Goal: Transaction & Acquisition: Purchase product/service

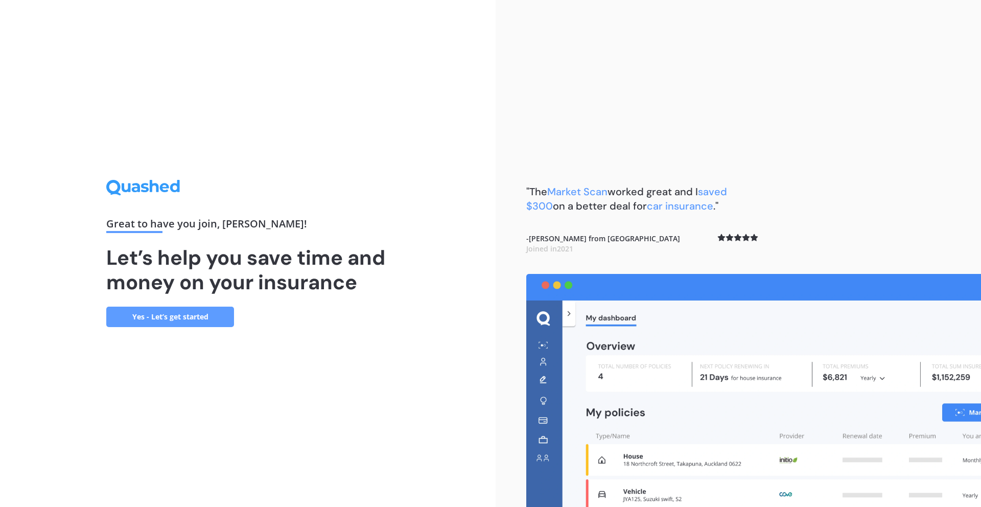
click at [156, 312] on link "Yes - Let’s get started" at bounding box center [170, 317] width 128 height 20
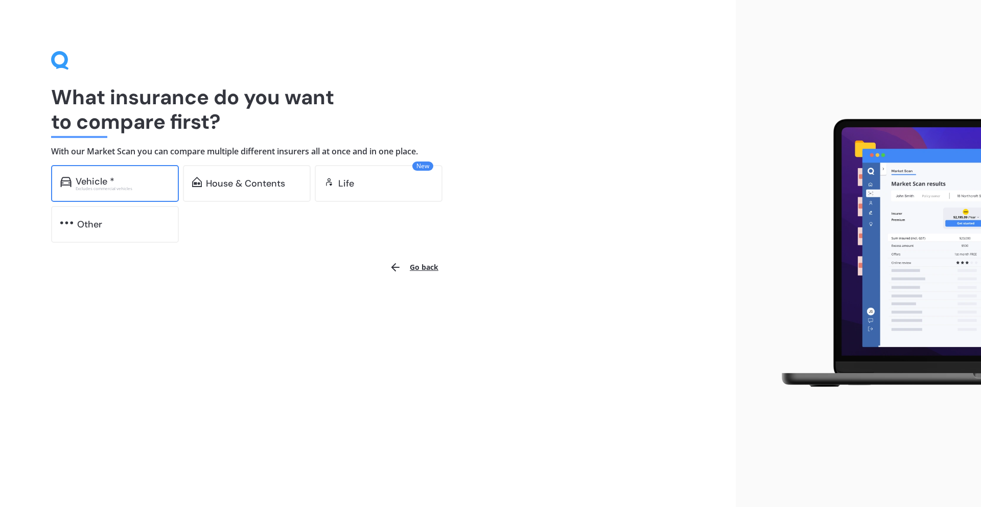
click at [118, 182] on div "Vehicle *" at bounding box center [123, 181] width 94 height 10
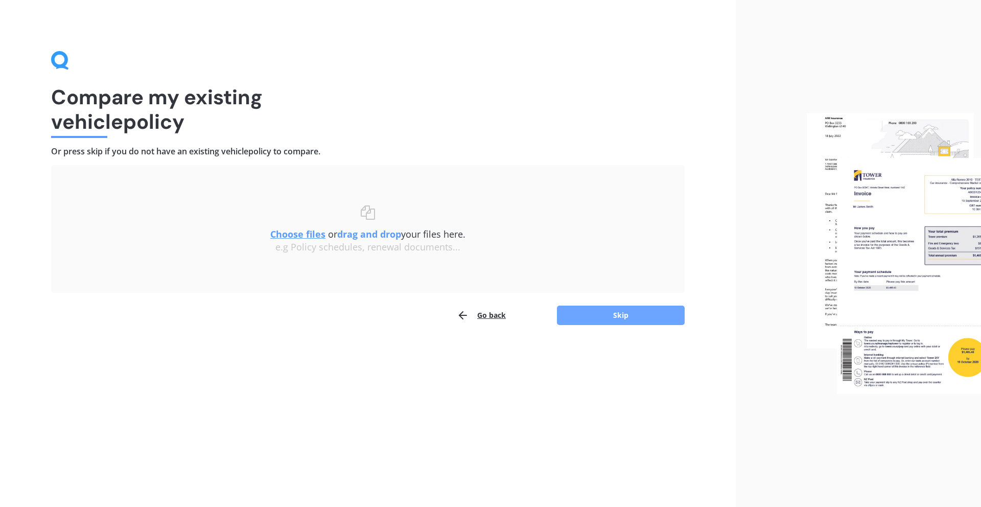
click at [595, 318] on button "Skip" at bounding box center [621, 315] width 128 height 19
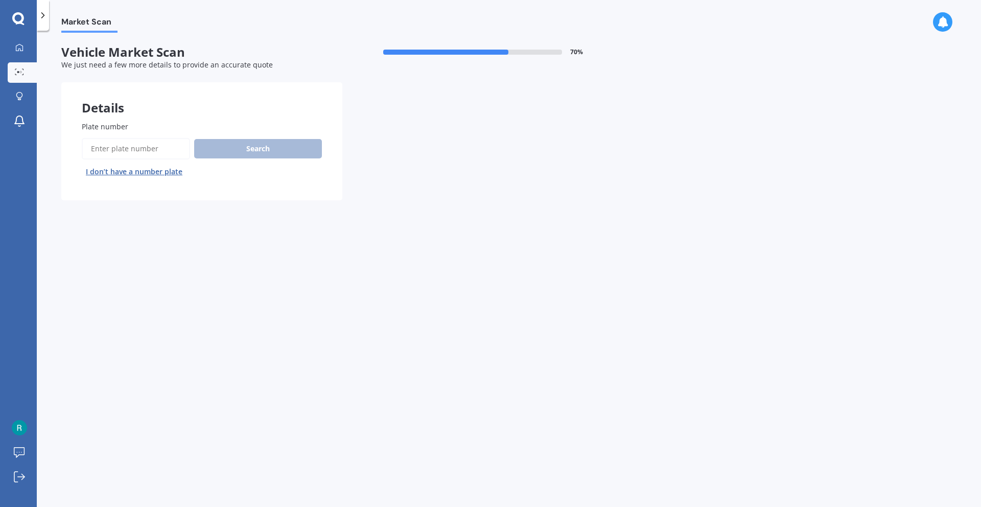
click at [173, 143] on input "Plate number" at bounding box center [136, 148] width 108 height 21
type input "KZN775"
click at [288, 144] on button "Search" at bounding box center [258, 148] width 128 height 19
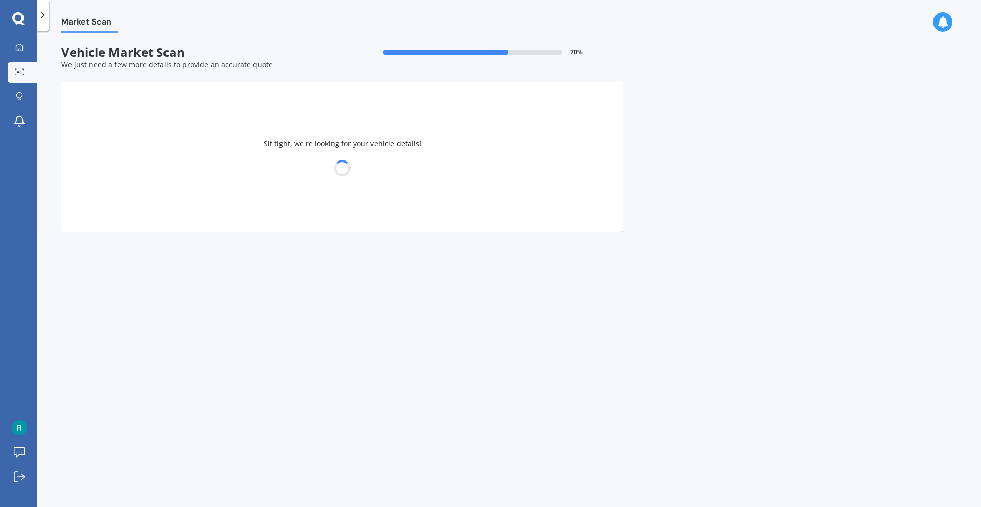
select select "MAZDA"
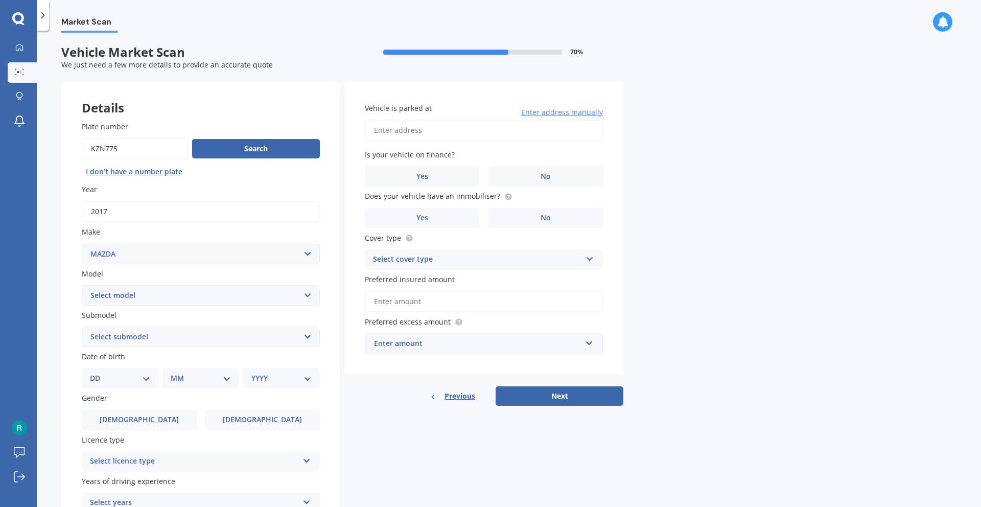
click at [308, 302] on select "Select model 121 2 3 323 323 / Familia 6 626 929 Atenza Autozam Axela AZ3 B2000…" at bounding box center [201, 295] width 238 height 20
select select "2"
click at [150, 377] on select "DD 01 02 03 04 05 06 07 08 09 10 11 12 13 14 15 16 17 18 19 20 21 22 23 24 25 2…" at bounding box center [120, 378] width 60 height 11
select select "07"
click at [224, 385] on div "MM 01 02 03 04 05 06 07 08 09 10 11 12" at bounding box center [203, 378] width 73 height 20
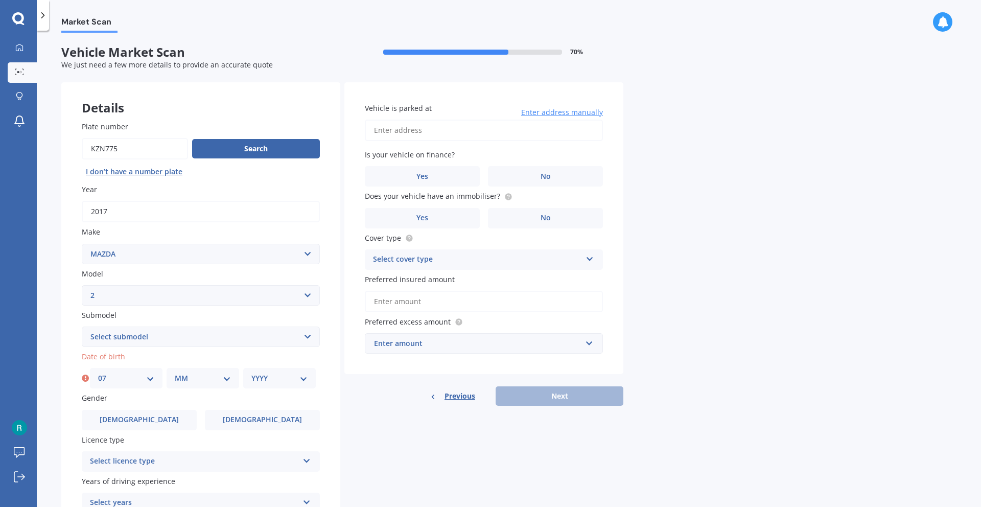
click at [223, 381] on select "MM 01 02 03 04 05 06 07 08 09 10 11 12" at bounding box center [203, 378] width 56 height 11
select select "03"
click at [263, 376] on select "YYYY 2025 2024 2023 2022 2021 2020 2019 2018 2017 2016 2015 2014 2013 2012 2011…" at bounding box center [280, 378] width 56 height 11
select select "1976"
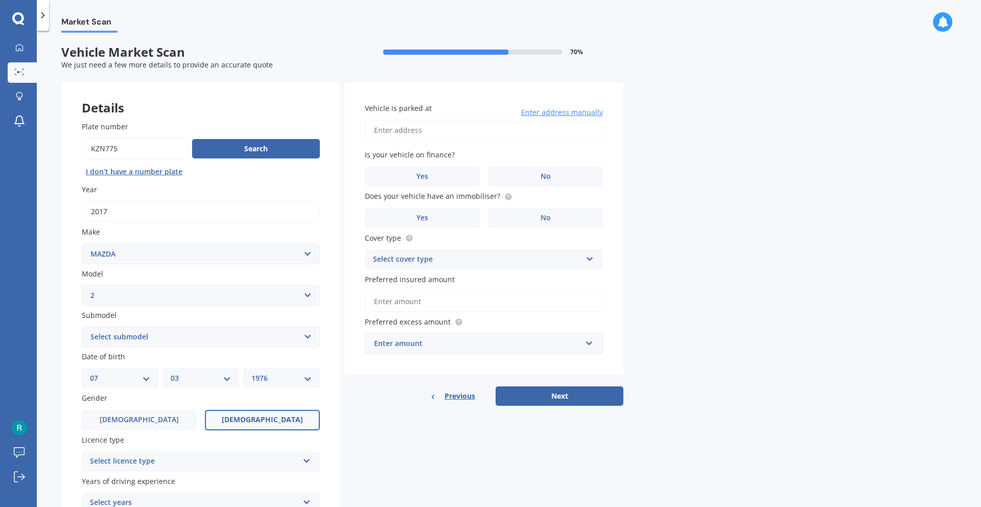
click at [240, 425] on label "Female" at bounding box center [262, 420] width 115 height 20
click at [0, 0] on input "Female" at bounding box center [0, 0] width 0 height 0
click at [305, 455] on icon at bounding box center [307, 458] width 9 height 7
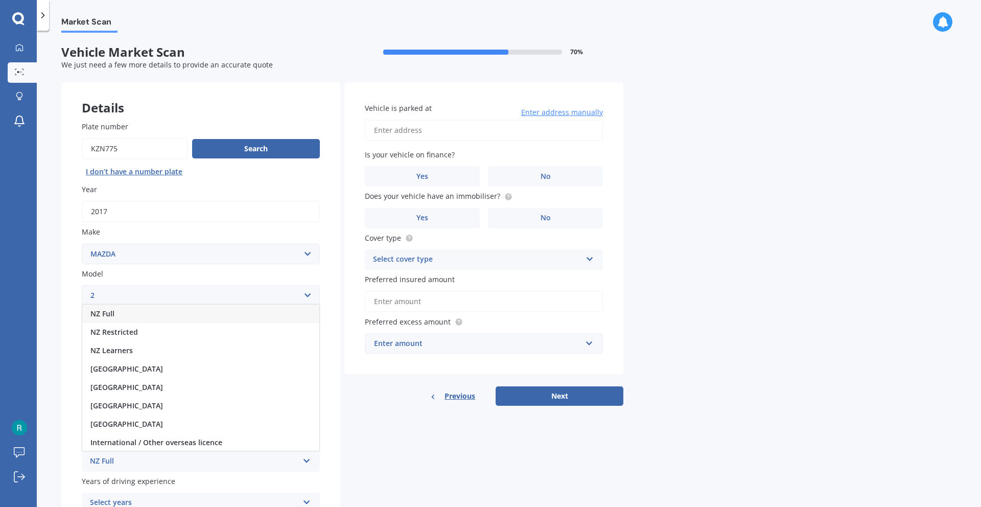
click at [214, 305] on div "NZ Full" at bounding box center [200, 314] width 237 height 18
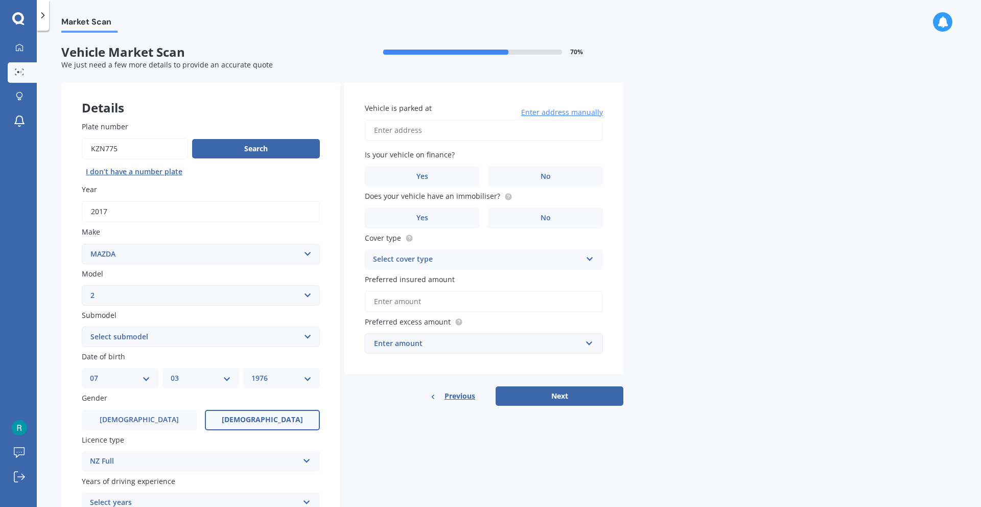
click at [306, 502] on icon at bounding box center [307, 500] width 9 height 7
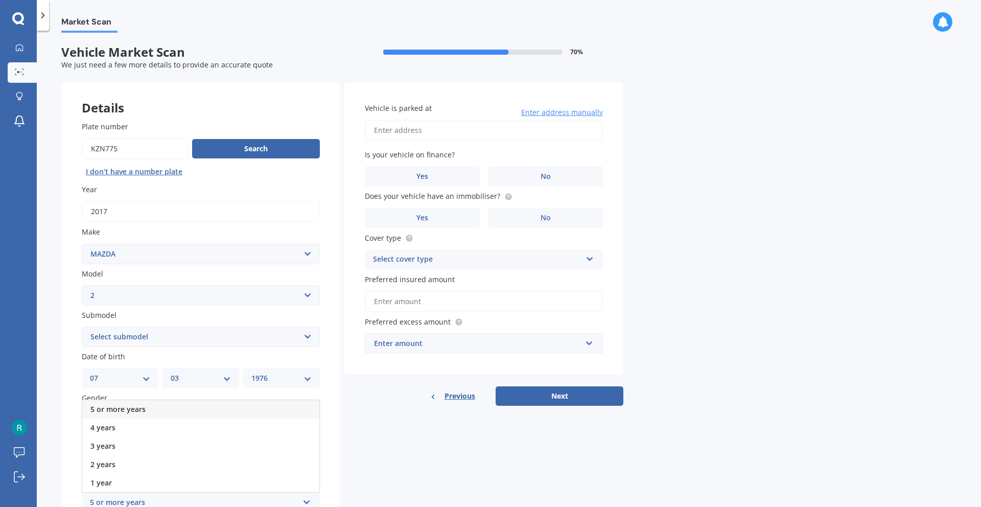
click at [242, 408] on div "5 or more years" at bounding box center [200, 409] width 237 height 18
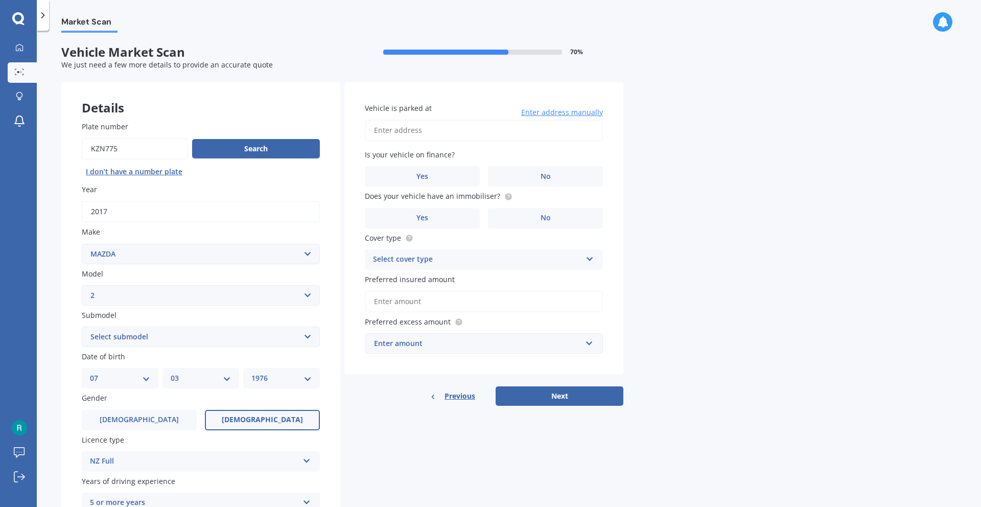
click at [497, 131] on input "Vehicle is parked at" at bounding box center [484, 130] width 238 height 21
type input "21 Kanuka Road, Sandspit 0982"
click at [502, 181] on label "No" at bounding box center [545, 176] width 115 height 20
click at [0, 0] on input "No" at bounding box center [0, 0] width 0 height 0
click at [528, 216] on label "No" at bounding box center [545, 218] width 115 height 20
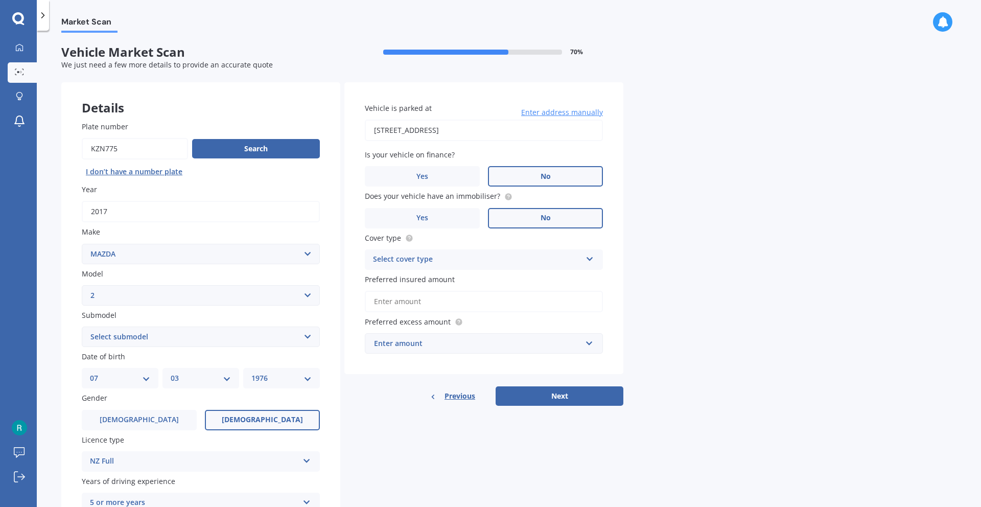
click at [0, 0] on input "No" at bounding box center [0, 0] width 0 height 0
click at [505, 197] on circle at bounding box center [508, 196] width 7 height 7
click at [440, 209] on label "Yes" at bounding box center [422, 218] width 115 height 20
click at [0, 0] on input "Yes" at bounding box center [0, 0] width 0 height 0
click at [524, 258] on div "Select cover type" at bounding box center [477, 260] width 209 height 12
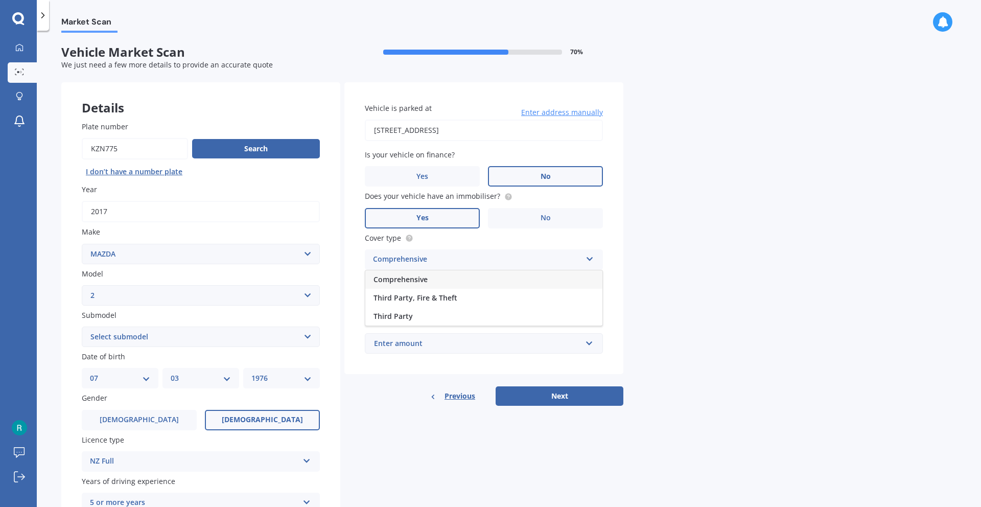
click at [491, 275] on div "Comprehensive" at bounding box center [484, 279] width 237 height 18
click at [483, 296] on input "Preferred insured amount" at bounding box center [484, 301] width 238 height 21
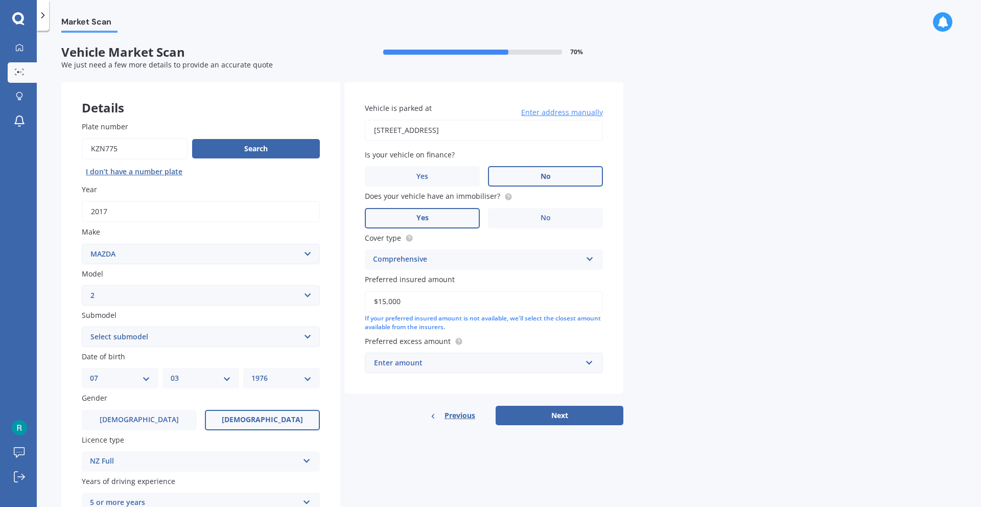
type input "$15,000"
click at [592, 364] on input "text" at bounding box center [480, 362] width 229 height 19
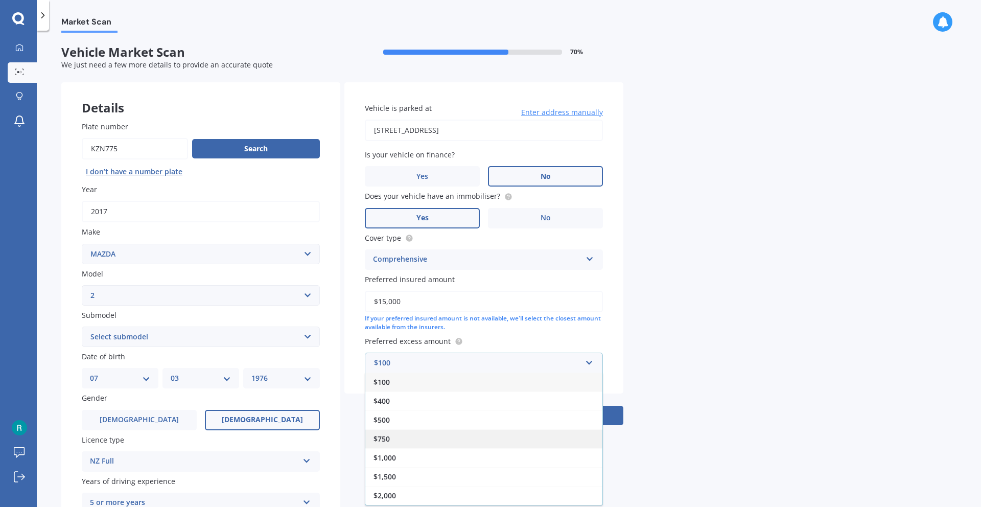
click at [433, 439] on div "$750" at bounding box center [484, 438] width 237 height 19
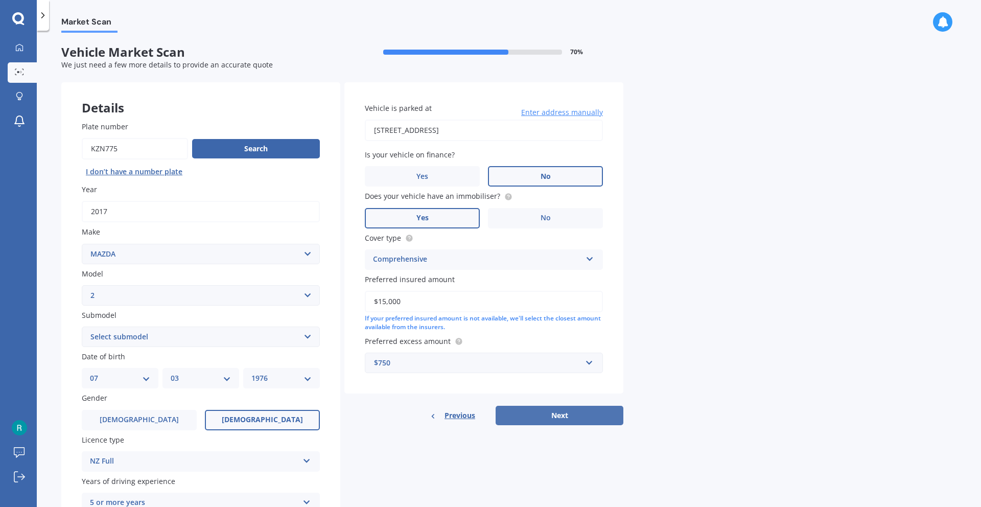
click at [532, 418] on button "Next" at bounding box center [560, 415] width 128 height 19
click at [314, 334] on select "Select submodel (All) GLX GSX Limited" at bounding box center [201, 337] width 238 height 20
select select "GSX"
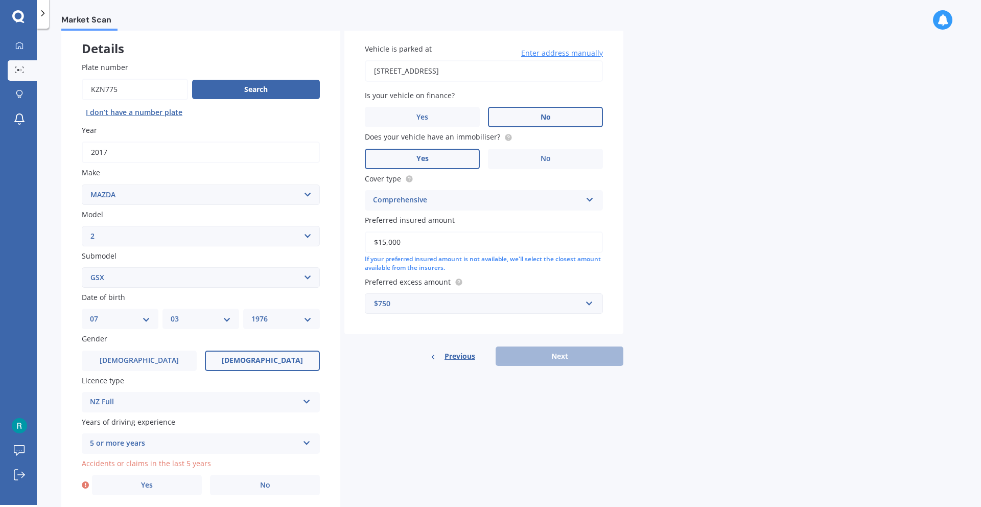
scroll to position [95, 0]
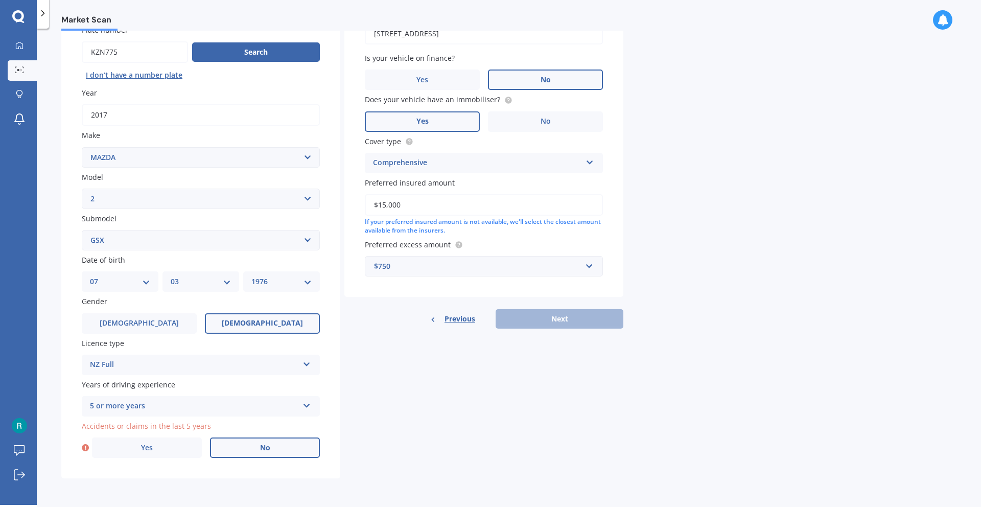
click at [293, 452] on label "No" at bounding box center [265, 448] width 110 height 20
click at [0, 0] on input "No" at bounding box center [0, 0] width 0 height 0
click at [551, 318] on button "Next" at bounding box center [560, 318] width 128 height 19
select select "07"
select select "03"
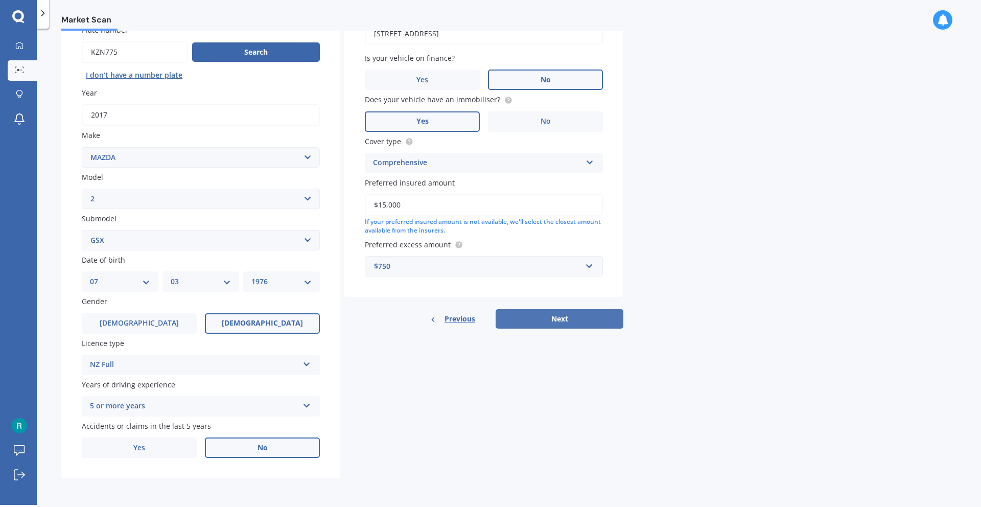
select select "1976"
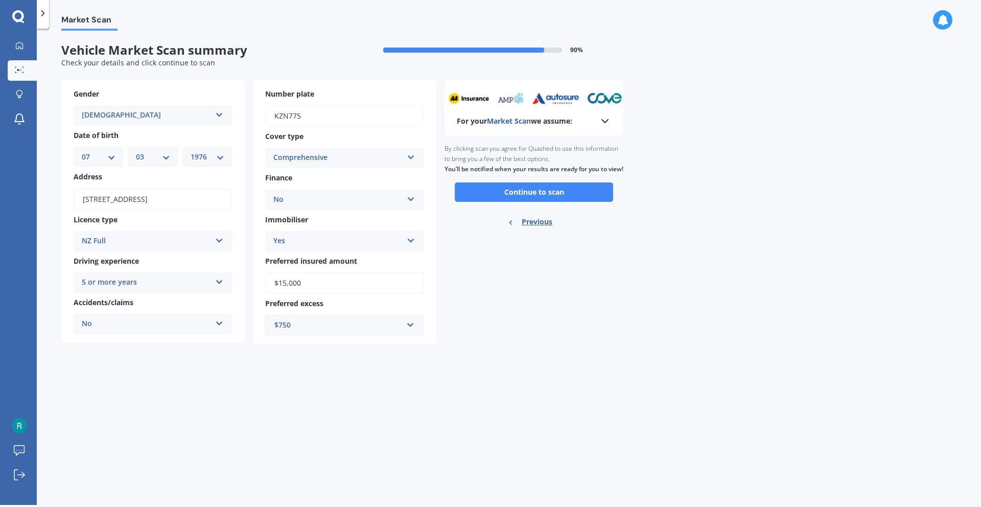
scroll to position [0, 0]
click at [493, 202] on button "Continue to scan" at bounding box center [534, 191] width 158 height 19
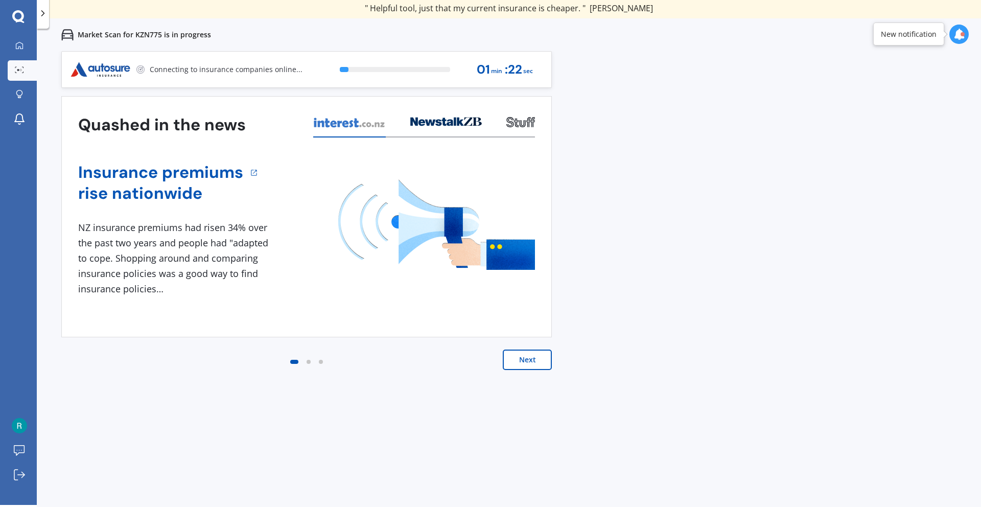
click at [527, 366] on button "Next" at bounding box center [527, 360] width 49 height 20
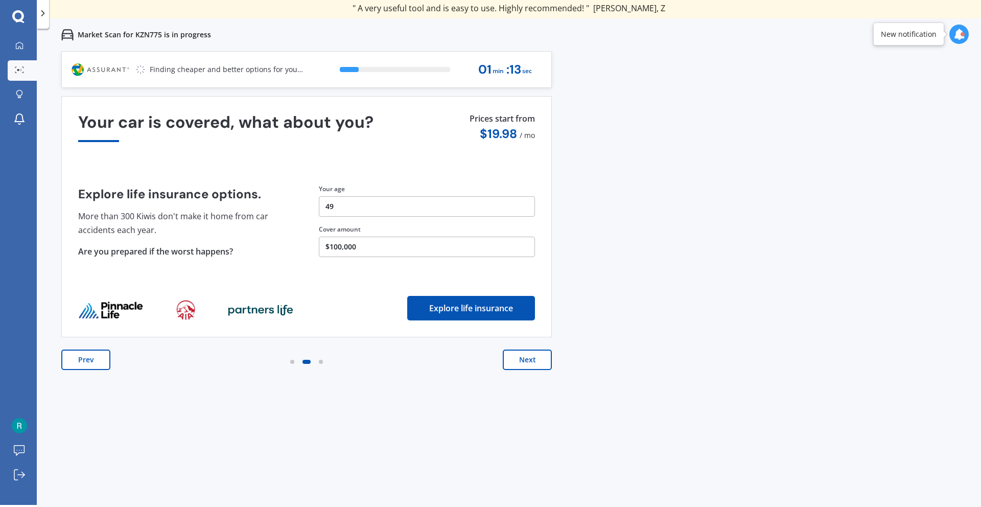
click at [526, 363] on button "Next" at bounding box center [527, 360] width 49 height 20
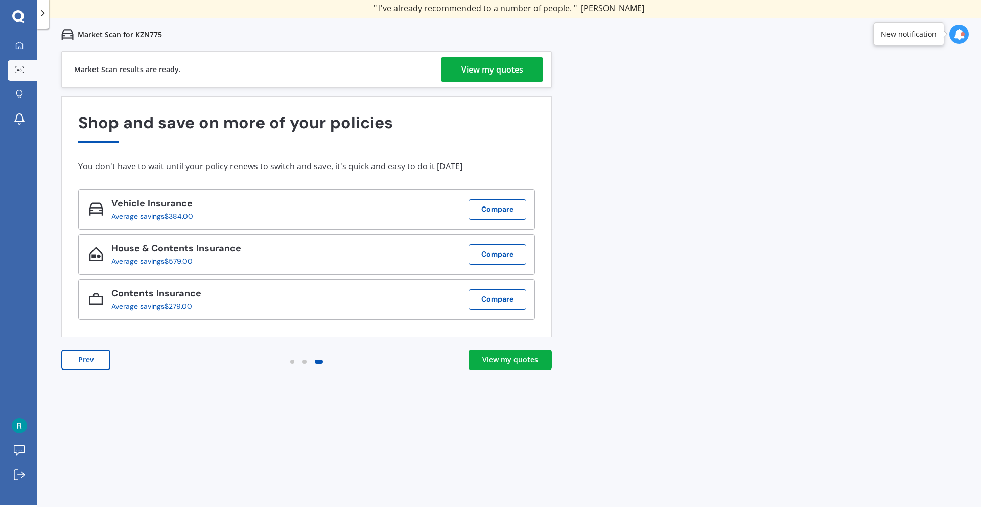
click at [446, 78] on link "View my quotes" at bounding box center [492, 69] width 102 height 25
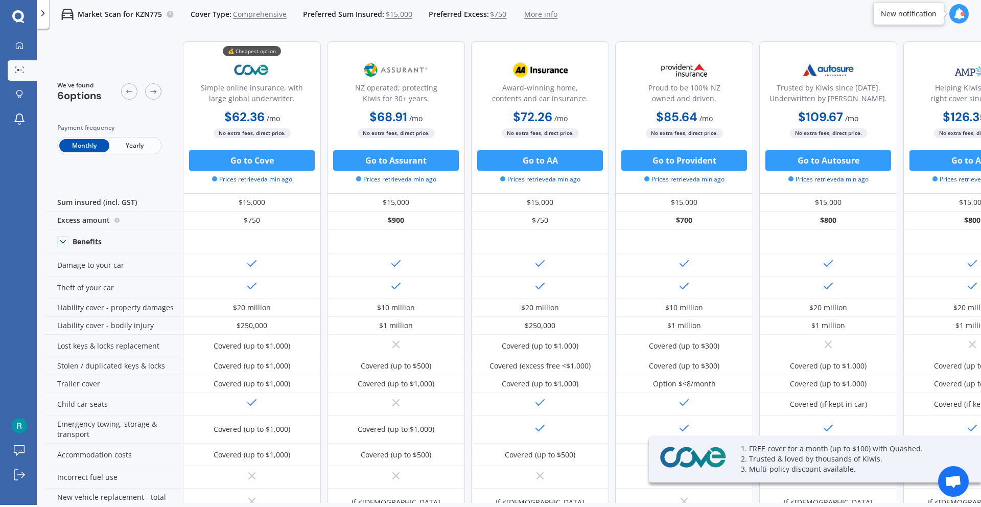
click at [135, 145] on span "Yearly" at bounding box center [134, 145] width 50 height 13
